Goal: Transaction & Acquisition: Purchase product/service

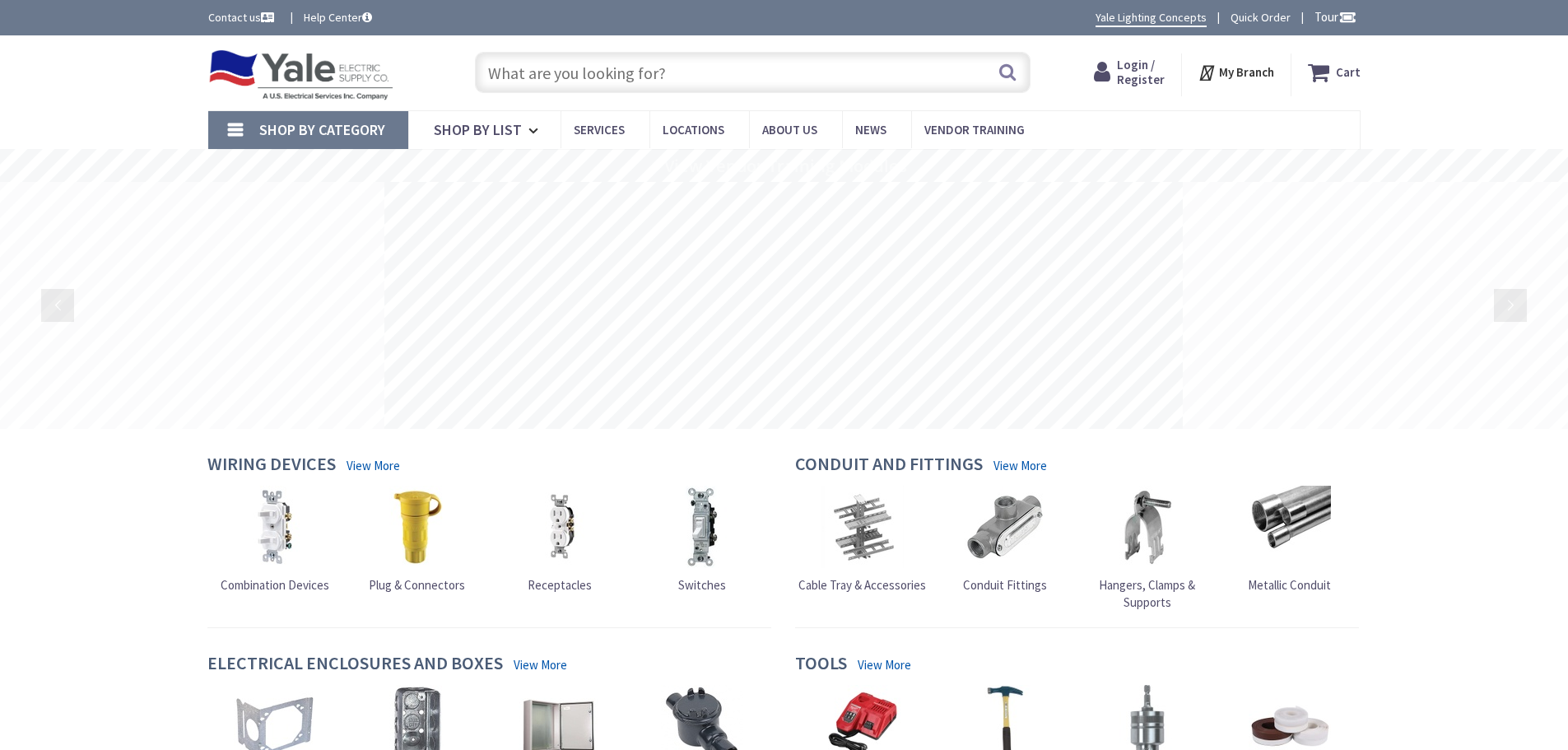
click at [515, 76] on input "text" at bounding box center [752, 73] width 555 height 41
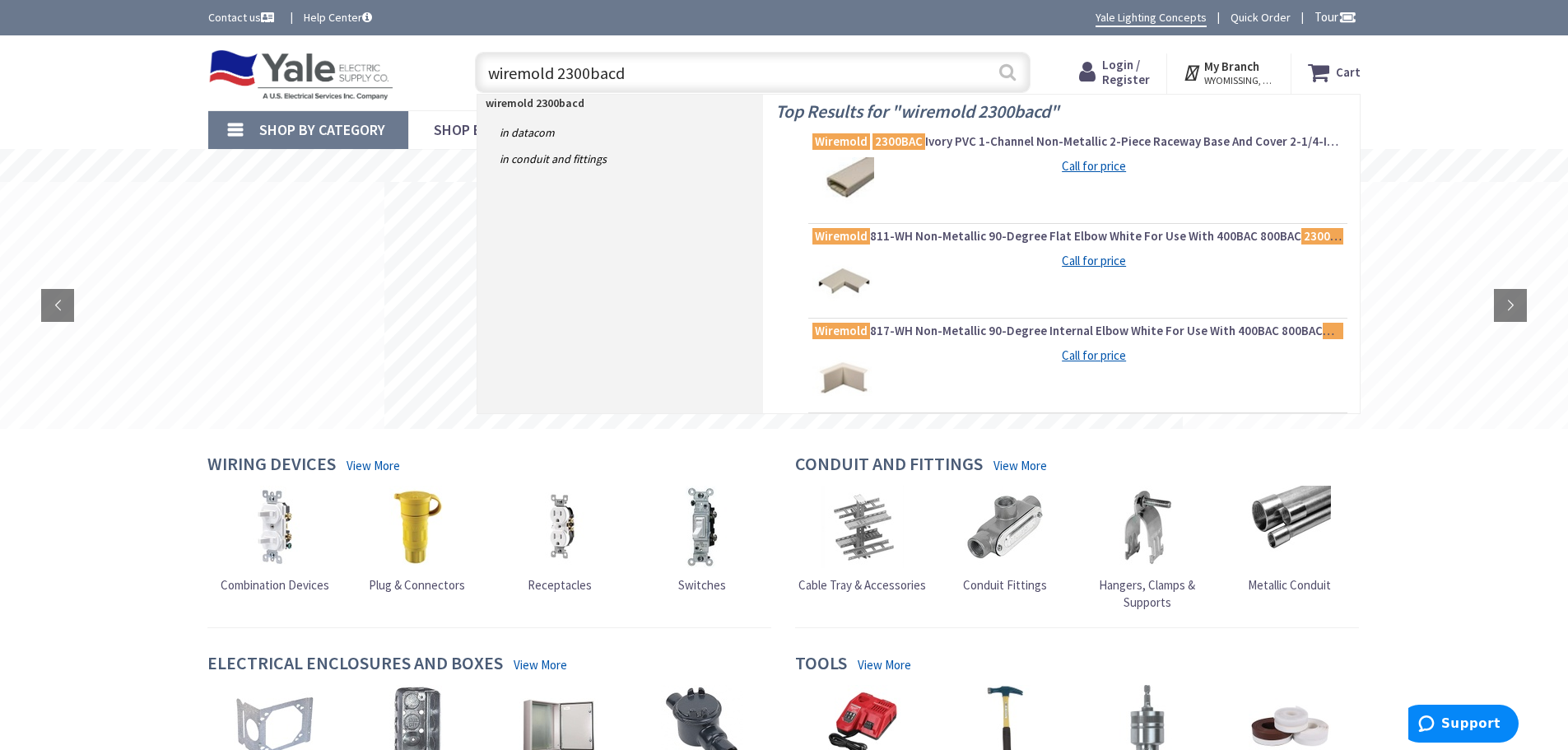
type input "wiremold 2300bacd"
click at [1008, 75] on button "Search" at bounding box center [1008, 72] width 22 height 37
